Goal: Transaction & Acquisition: Purchase product/service

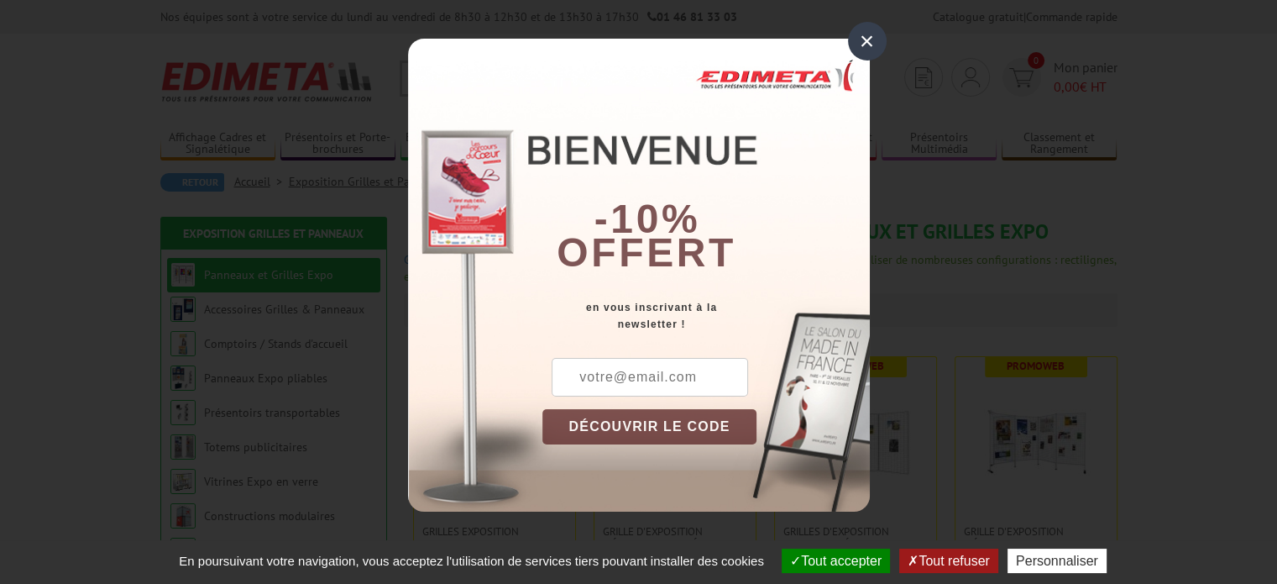
click at [868, 46] on div "×" at bounding box center [867, 41] width 39 height 39
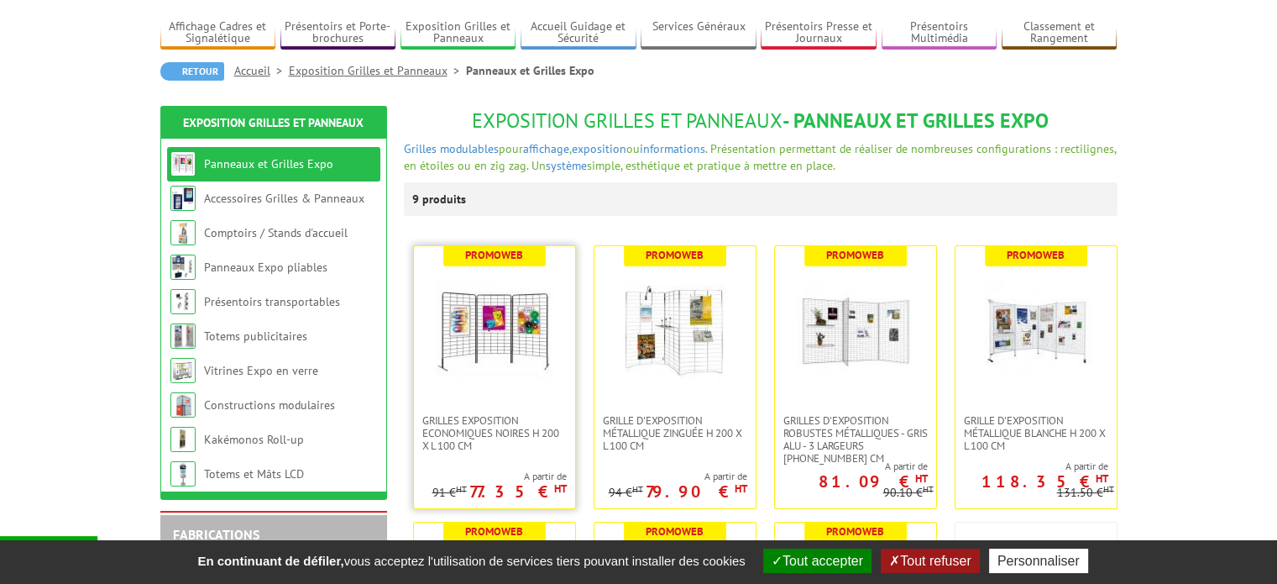
scroll to position [168, 0]
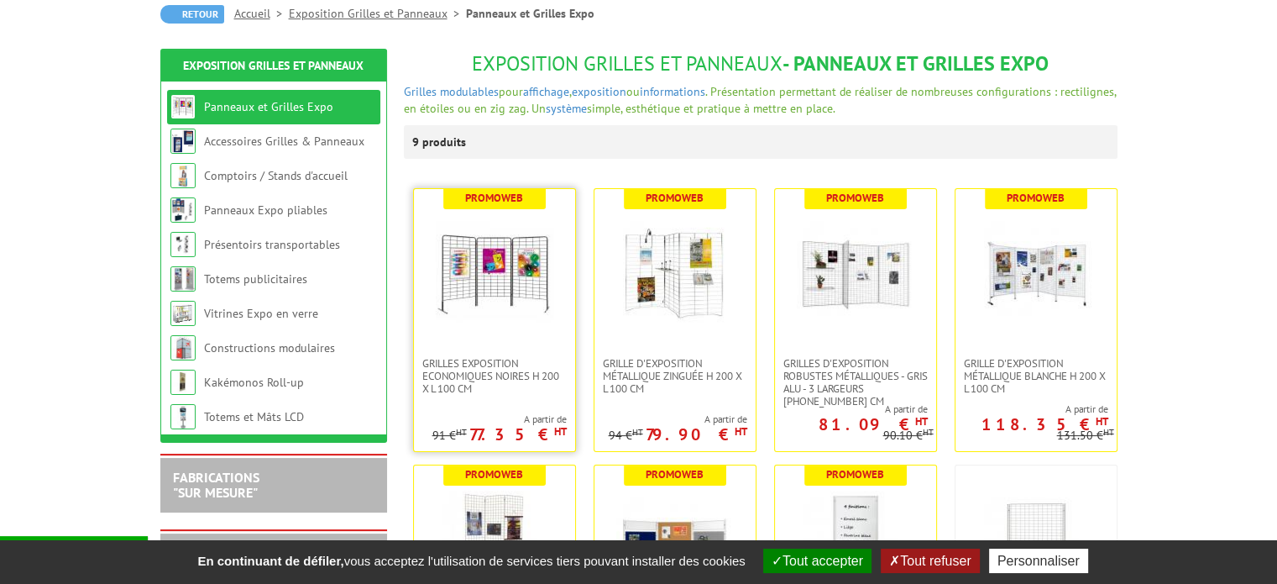
click at [504, 343] on link at bounding box center [494, 273] width 161 height 168
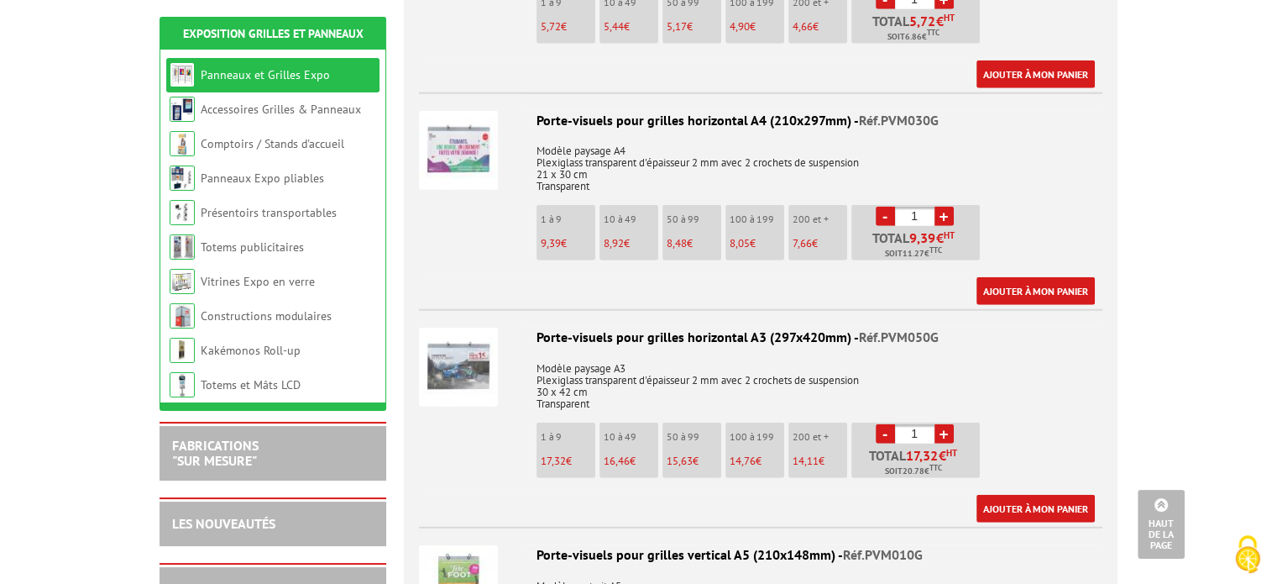
scroll to position [4535, 0]
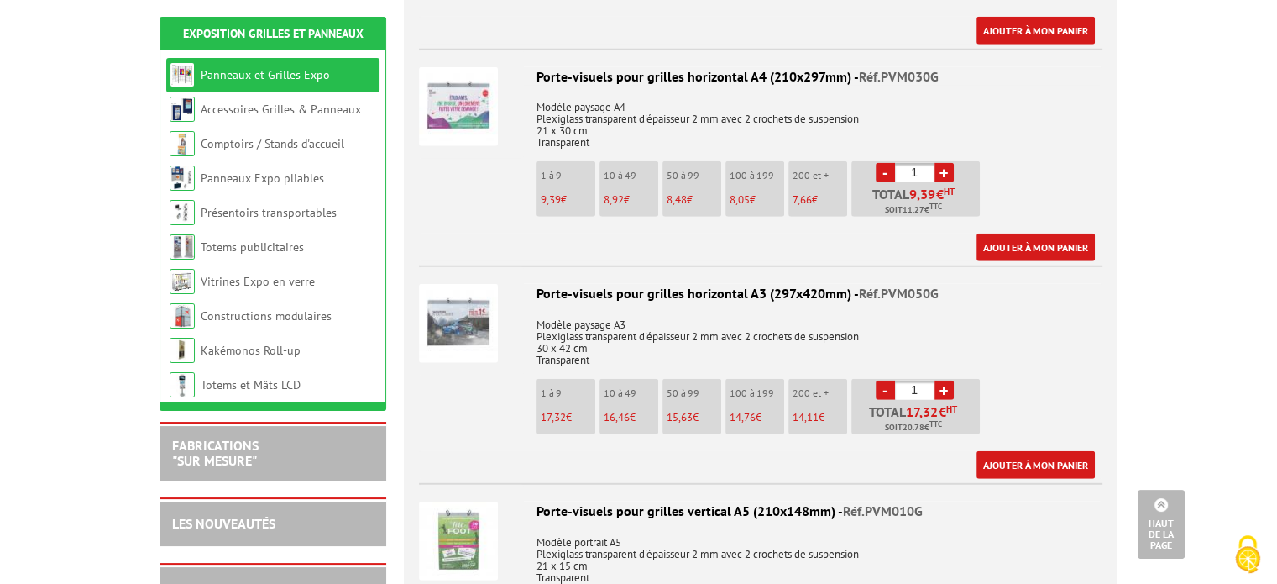
click at [470, 501] on img at bounding box center [458, 540] width 79 height 79
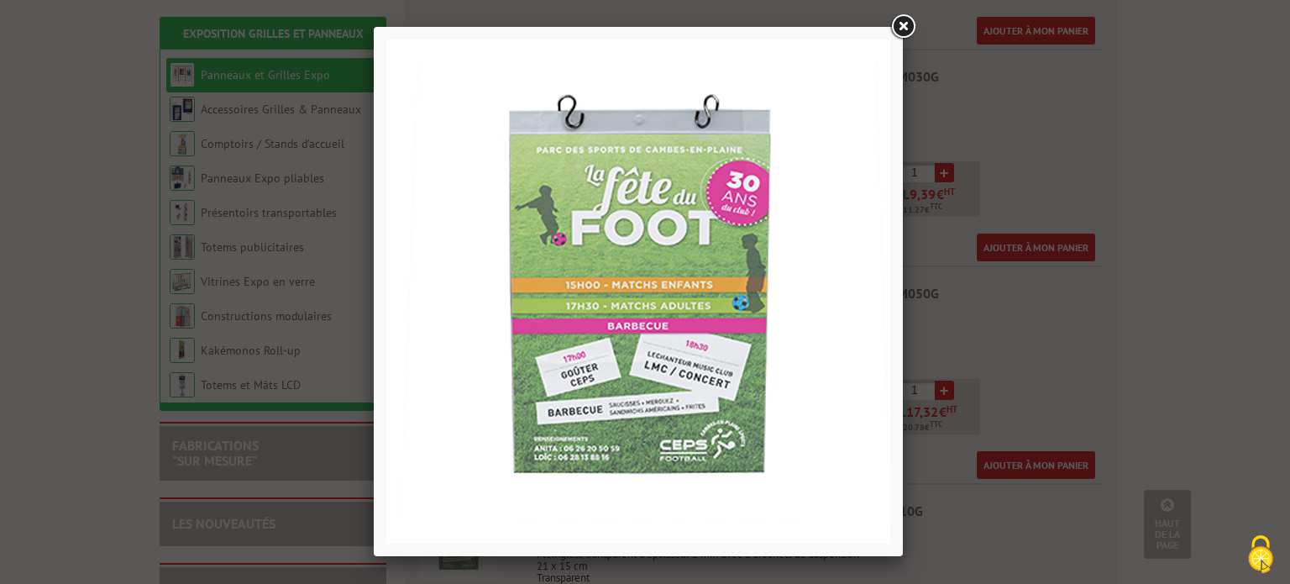
click at [907, 24] on link at bounding box center [903, 27] width 30 height 30
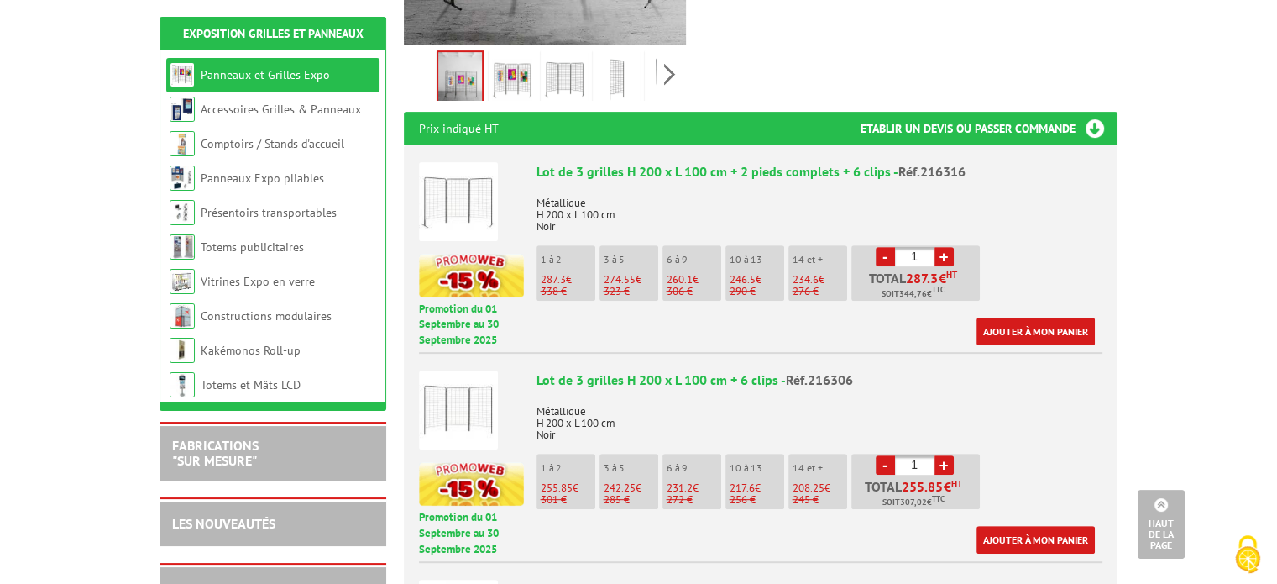
scroll to position [168, 0]
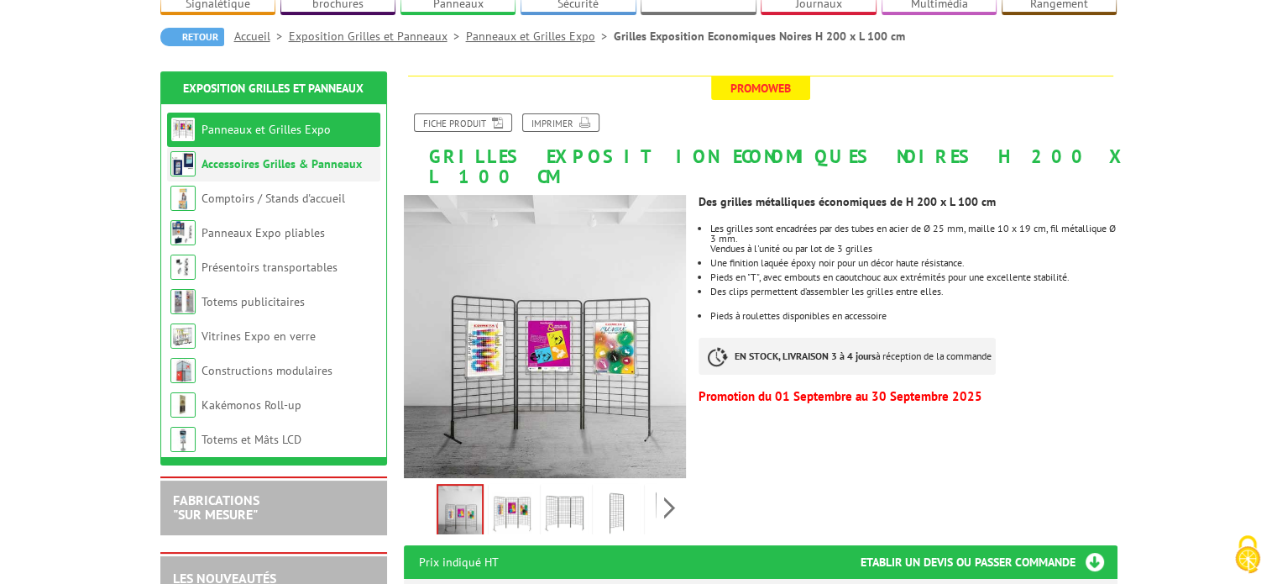
click at [269, 156] on link "Accessoires Grilles & Panneaux" at bounding box center [282, 163] width 160 height 15
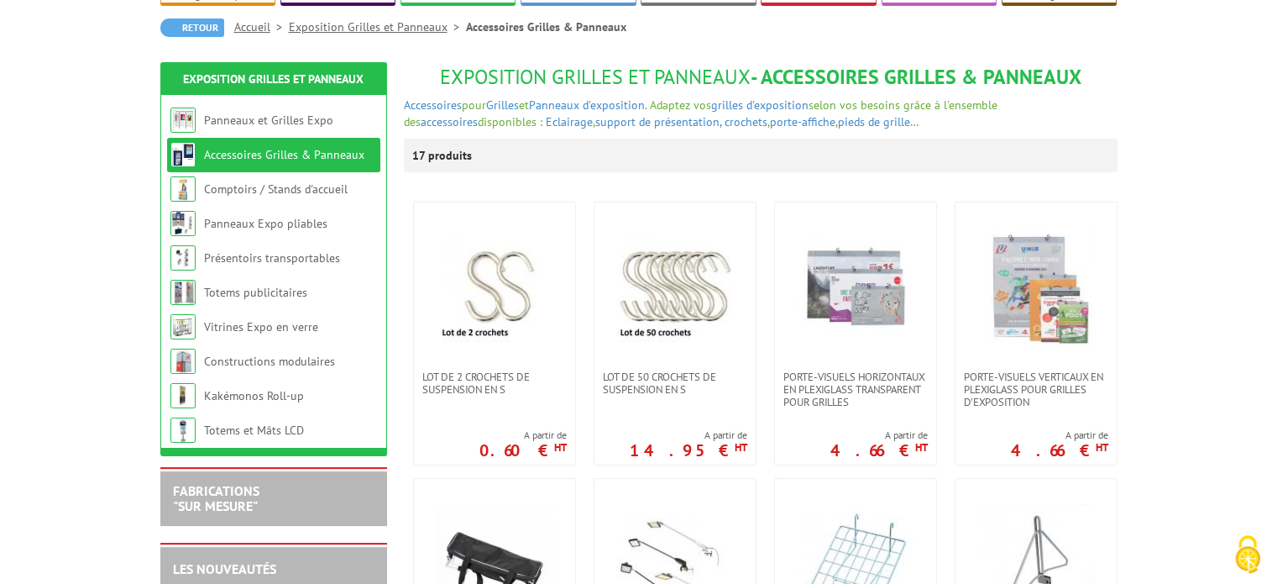
scroll to position [252, 0]
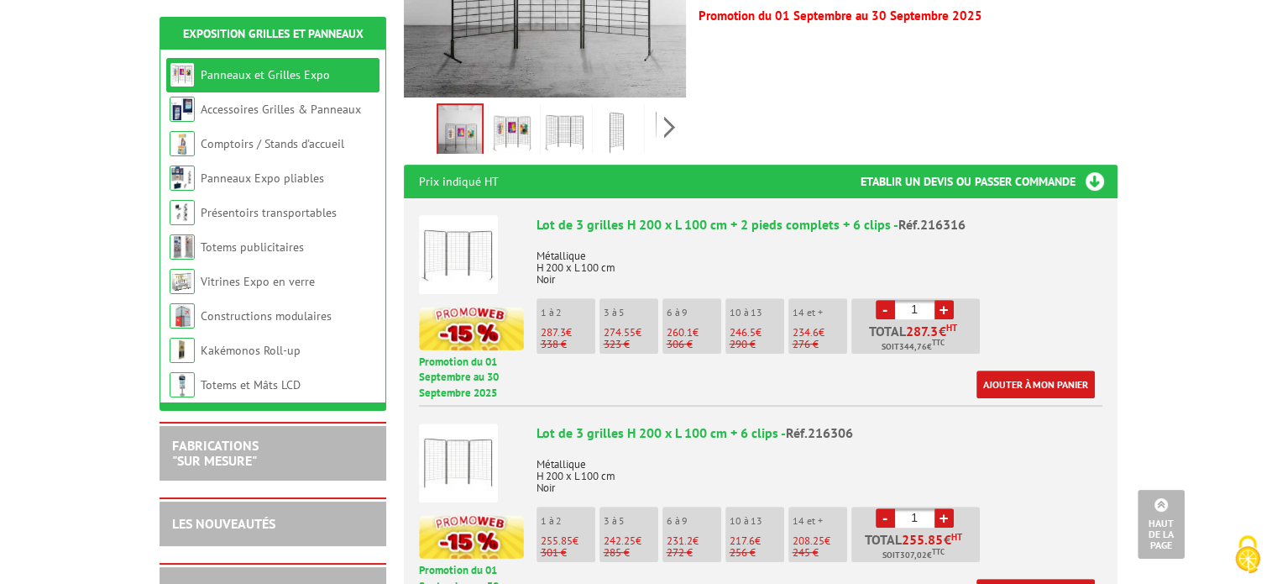
scroll to position [588, 0]
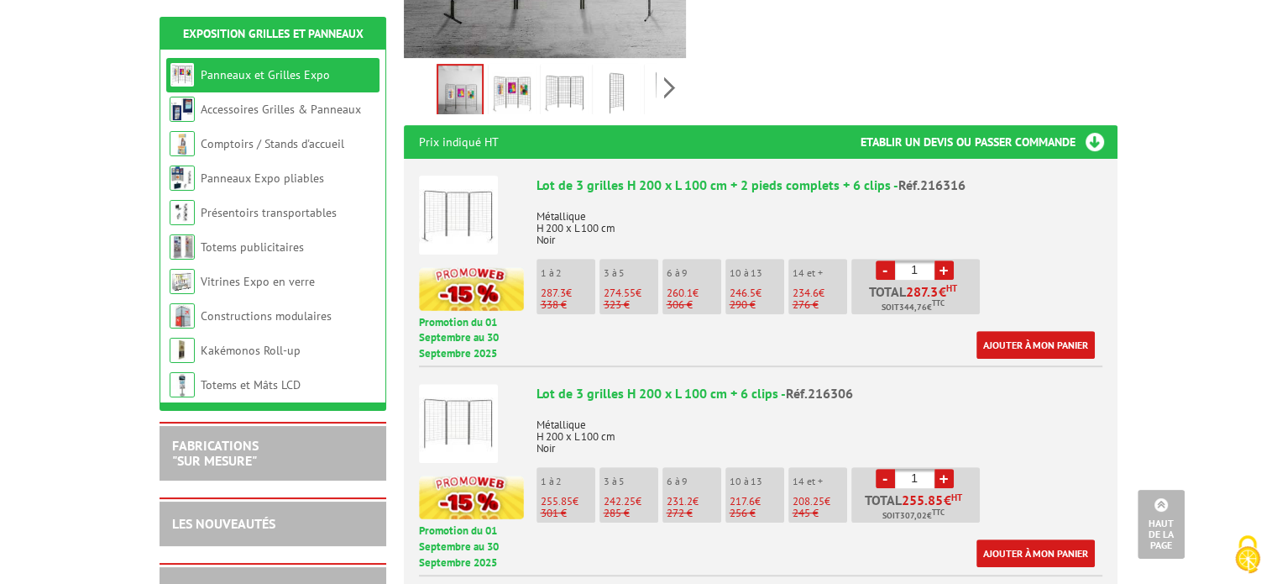
click at [946, 176] on span "Réf.216316" at bounding box center [932, 184] width 67 height 17
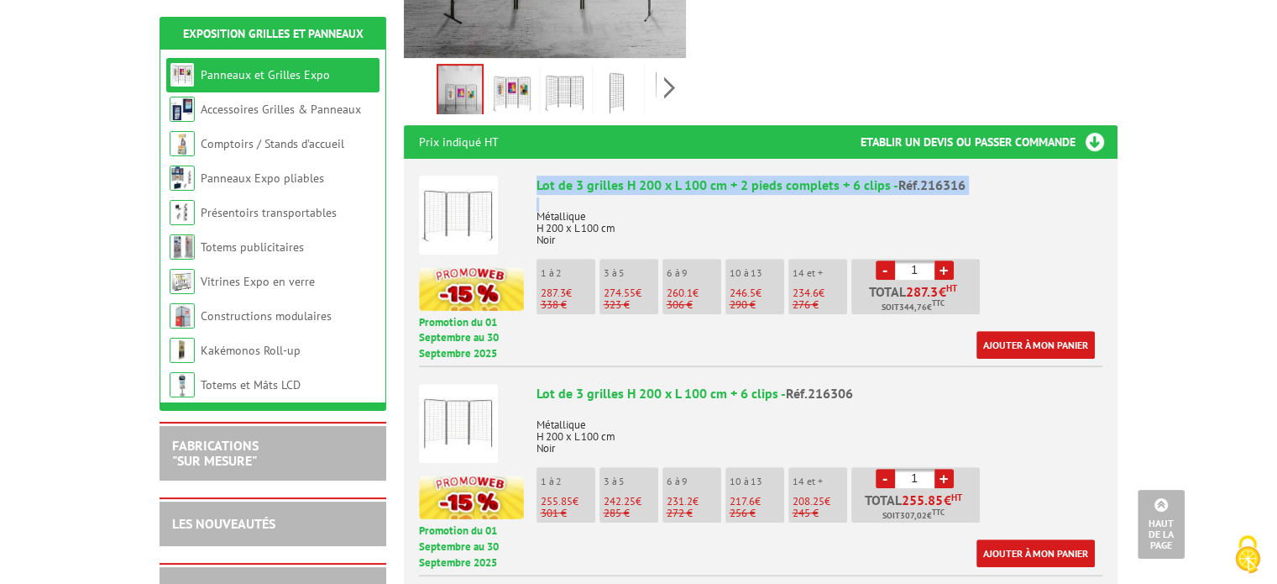
click at [946, 176] on span "Réf.216316" at bounding box center [932, 184] width 67 height 17
click at [897, 176] on div "Lot de 3 grilles H 200 x L 100 cm + 2 pieds complets + 6 clips - Réf.216316" at bounding box center [820, 185] width 566 height 19
drag, startPoint x: 538, startPoint y: 141, endPoint x: 931, endPoint y: 160, distance: 393.5
click at [931, 176] on div "Lot de 3 grilles H 200 x L 100 cm + 2 pieds complets + 6 clips - Réf.216316 Mét…" at bounding box center [820, 267] width 566 height 183
copy div "Lot de 3 grilles H 200 x L 100 cm + 2 pieds complets + 6 clips - Réf.216316"
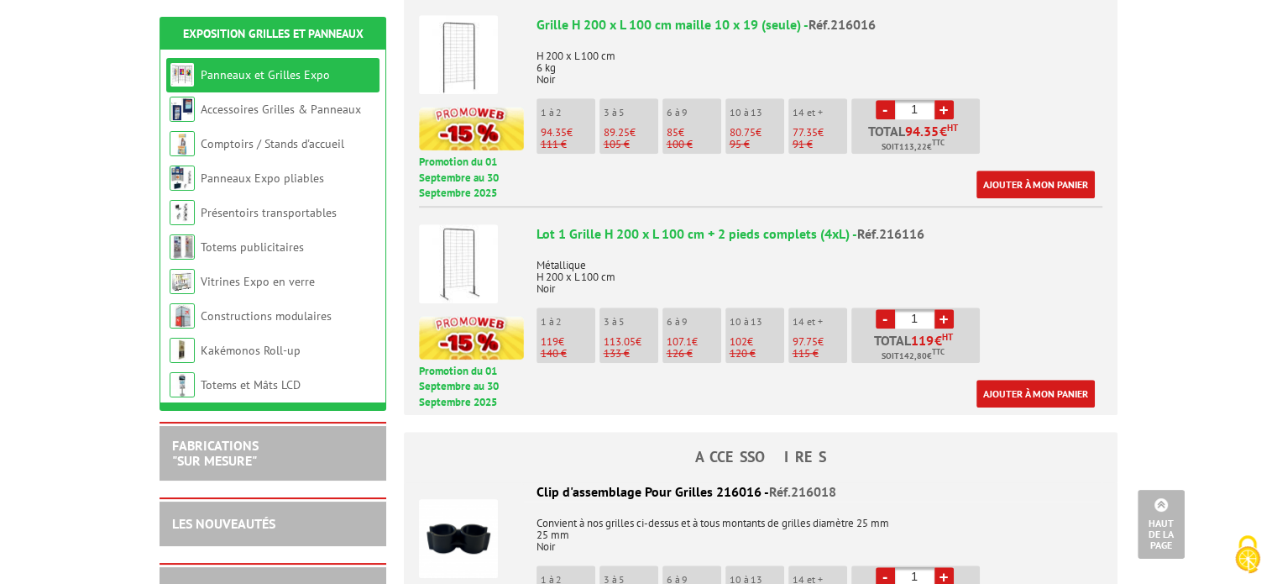
scroll to position [1176, 0]
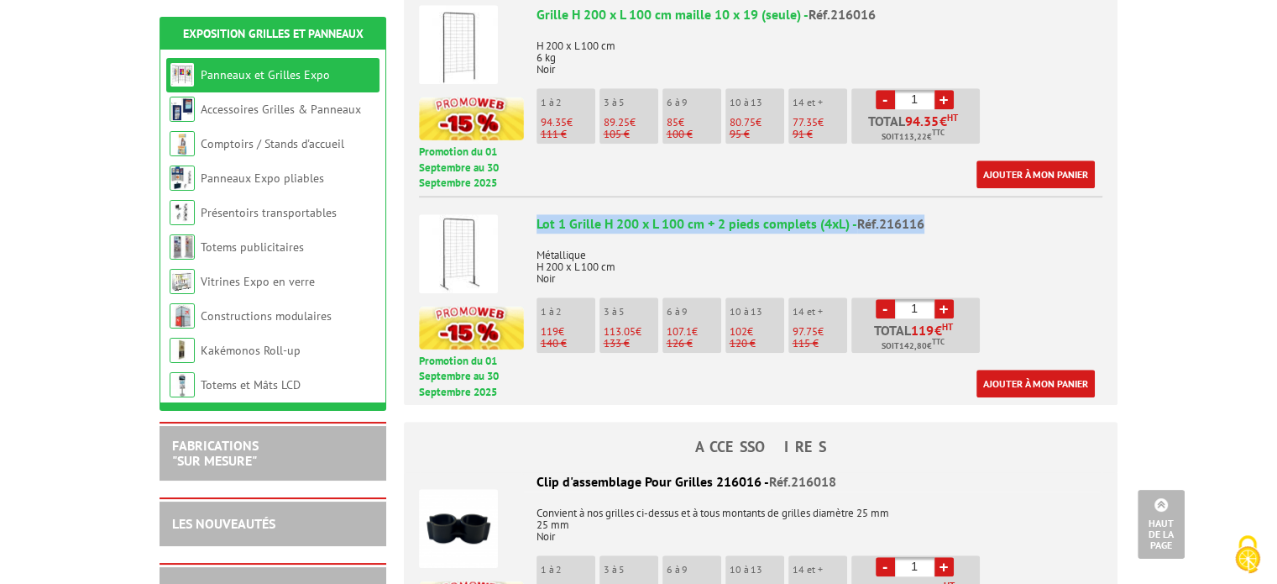
drag, startPoint x: 536, startPoint y: 181, endPoint x: 945, endPoint y: 181, distance: 409.0
click at [945, 214] on div "Lot 1 Grille H 200 x L 100 cm + 2 pieds complets (4xL) - Réf.216116" at bounding box center [820, 223] width 566 height 19
copy div "Lot 1 Grille H 200 x L 100 cm + 2 pieds complets (4xL) - Réf.216116"
